Goal: Task Accomplishment & Management: Complete application form

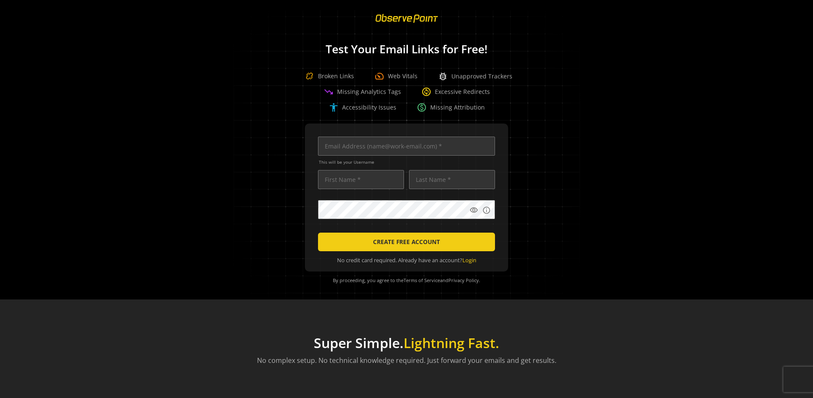
scroll to position [0, 2739]
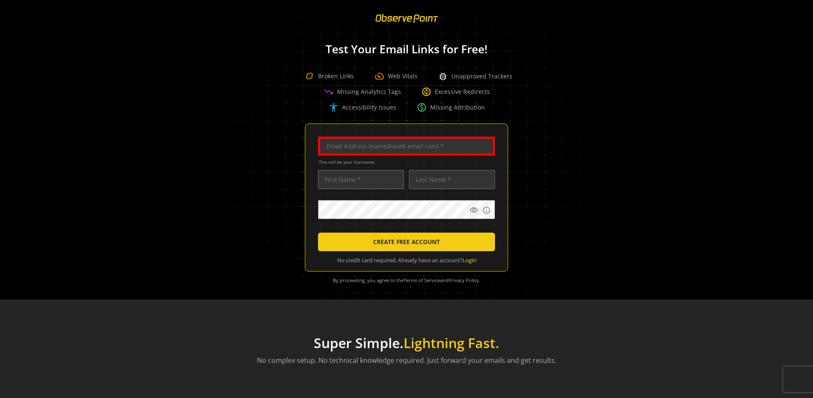
click at [404, 146] on input "text" at bounding box center [406, 146] width 177 height 19
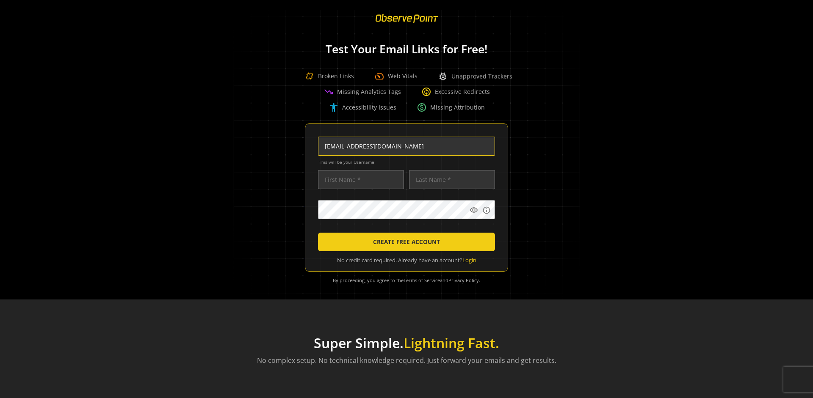
type input "[EMAIL_ADDRESS][DOMAIN_NAME]"
click at [359, 180] on input "text" at bounding box center [361, 179] width 86 height 19
type input "Test"
click at [450, 180] on input "text" at bounding box center [452, 179] width 86 height 19
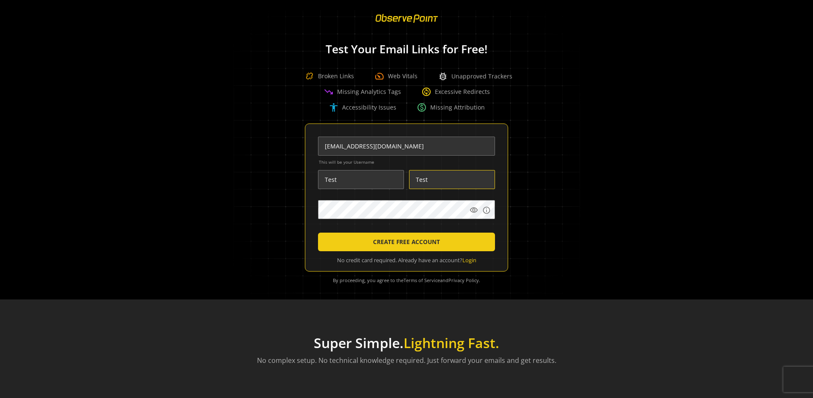
type input "Test"
click at [522, 230] on body "Loading... Test Your Email Links for Free! Broken Links speed Web Vitals bug_re…" at bounding box center [406, 199] width 813 height 398
click at [404, 242] on span "CREATE FREE ACCOUNT" at bounding box center [406, 242] width 67 height 15
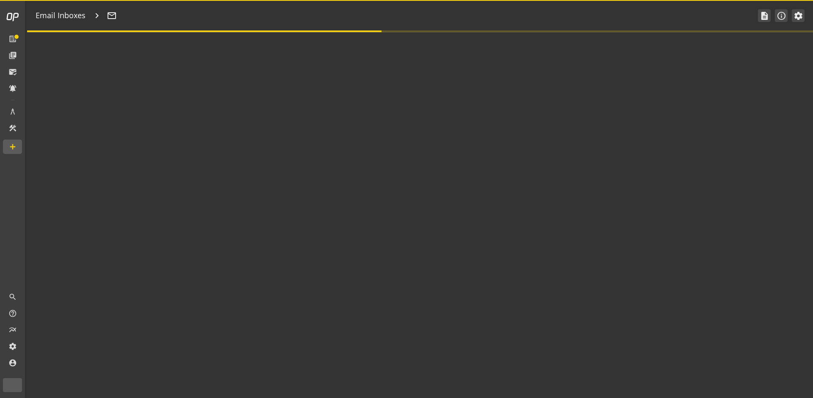
type textarea "Welcome to ObservePoint! This is your default email inbox for testing."
